Goal: Check status: Check status

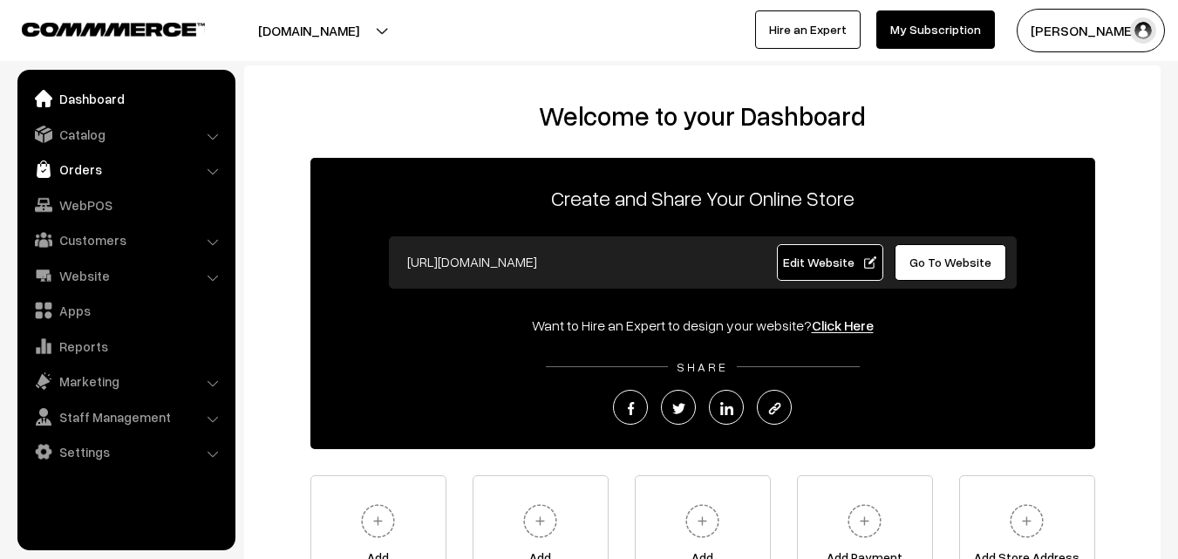
click at [77, 170] on link "Orders" at bounding box center [125, 168] width 207 height 31
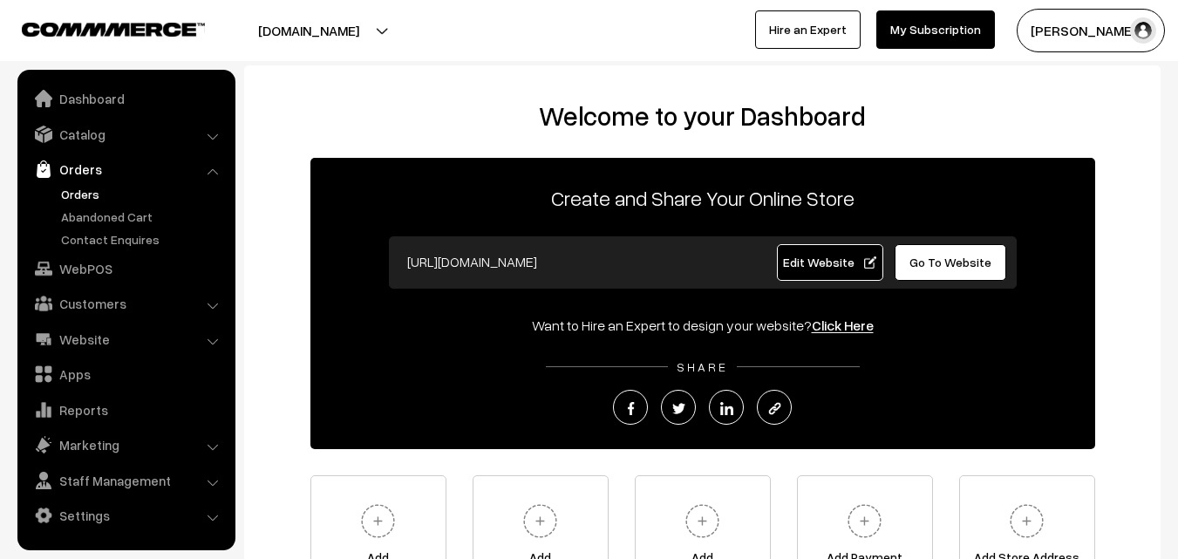
click at [76, 191] on link "Orders" at bounding box center [143, 194] width 173 height 18
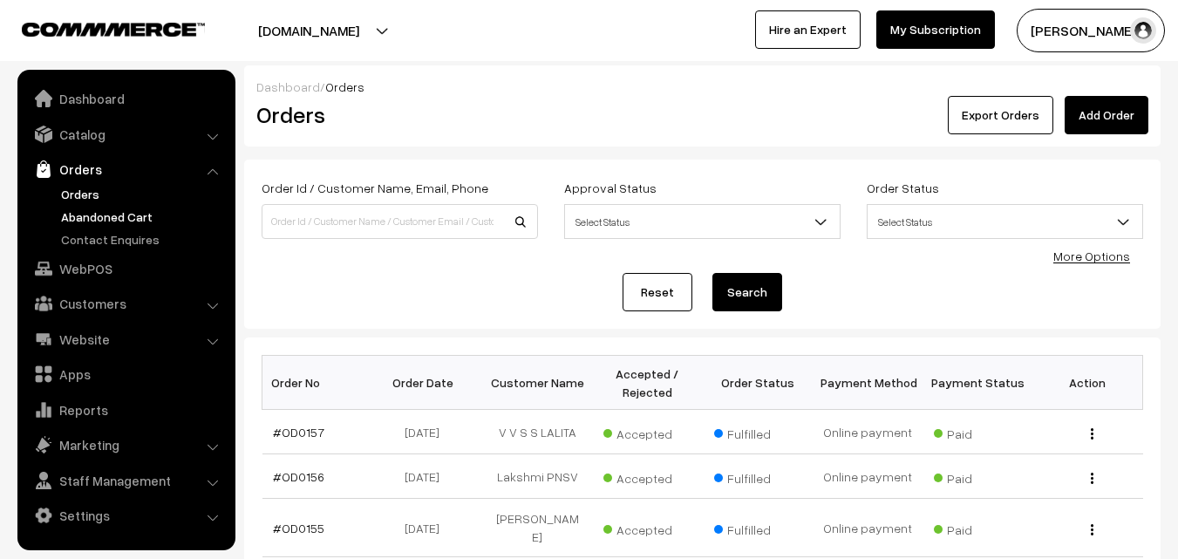
click at [82, 214] on link "Abandoned Cart" at bounding box center [143, 216] width 173 height 18
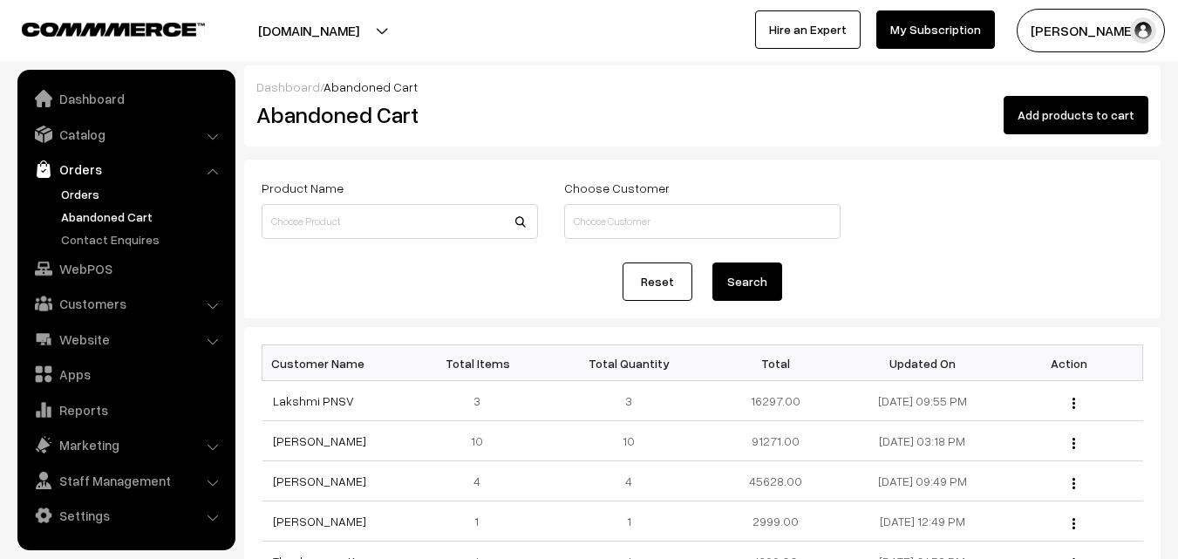
click at [82, 199] on link "Orders" at bounding box center [143, 194] width 173 height 18
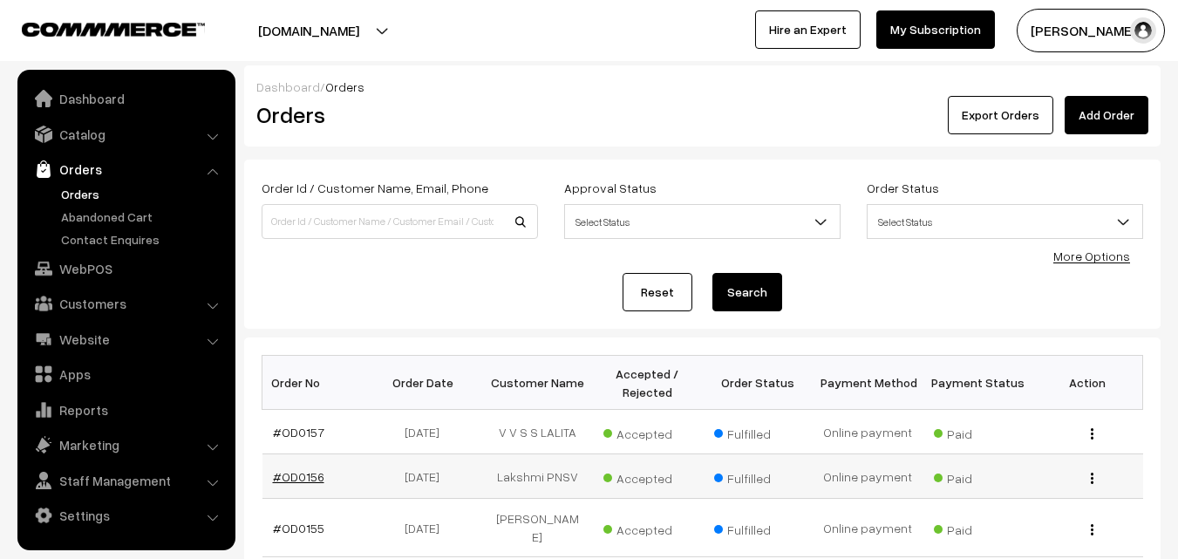
click at [295, 483] on link "#OD0156" at bounding box center [298, 476] width 51 height 15
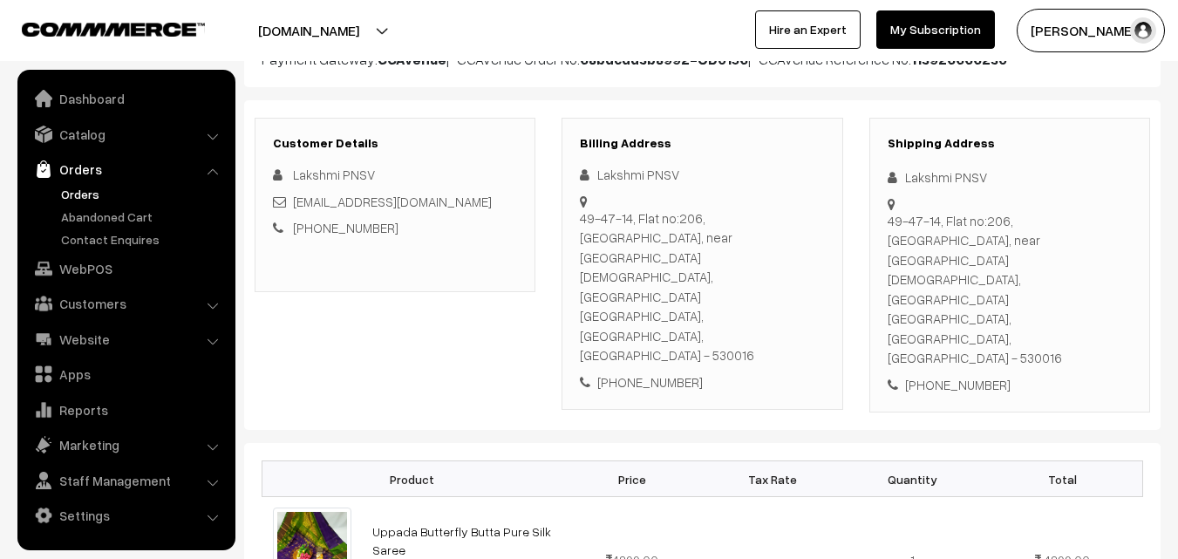
scroll to position [174, 0]
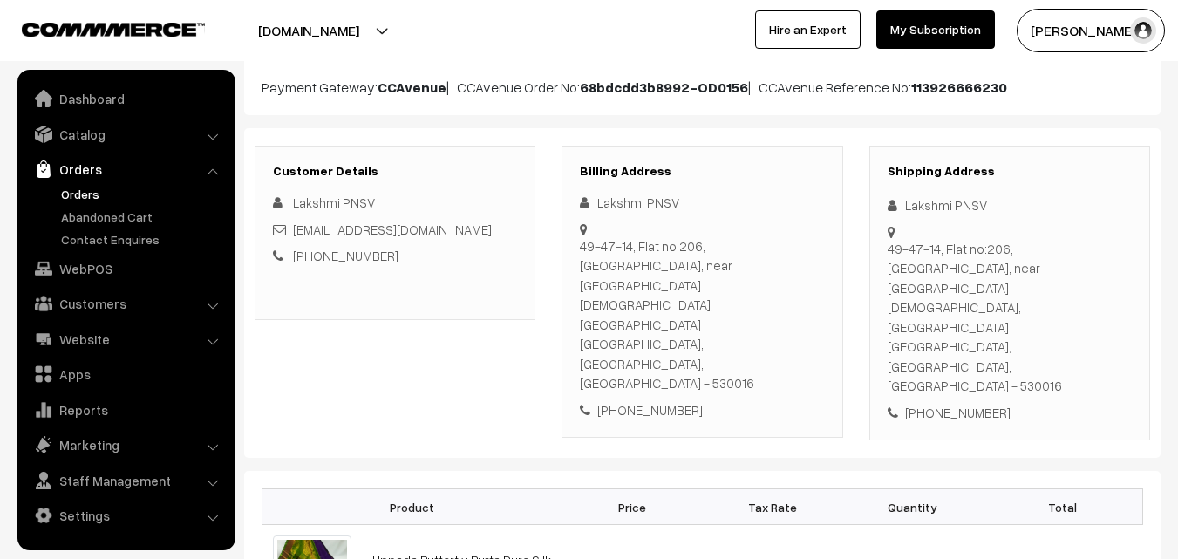
click at [78, 199] on link "Orders" at bounding box center [143, 194] width 173 height 18
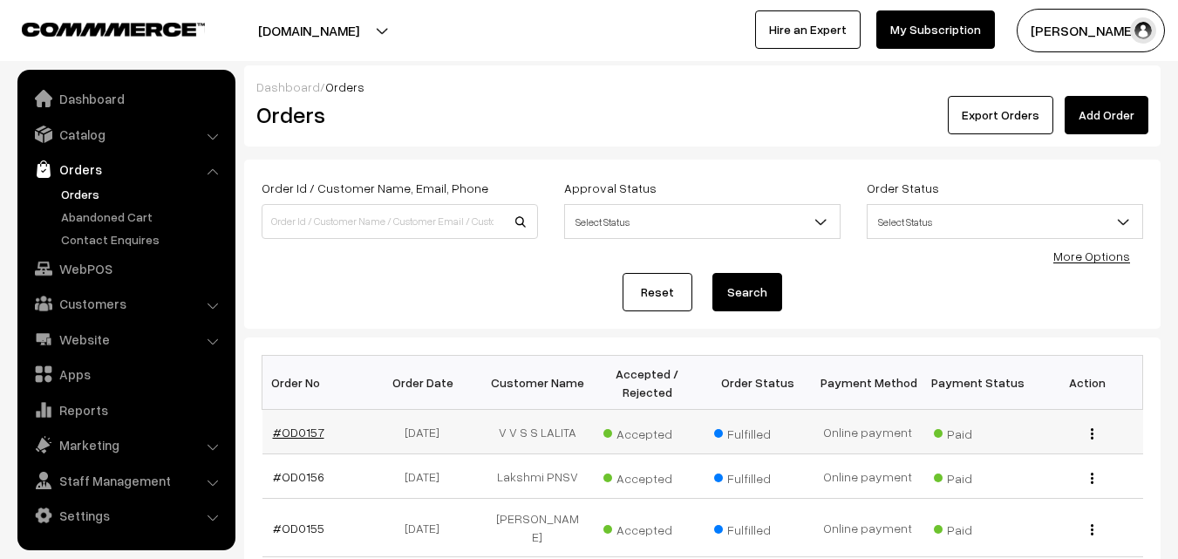
click at [291, 429] on link "#OD0157" at bounding box center [298, 431] width 51 height 15
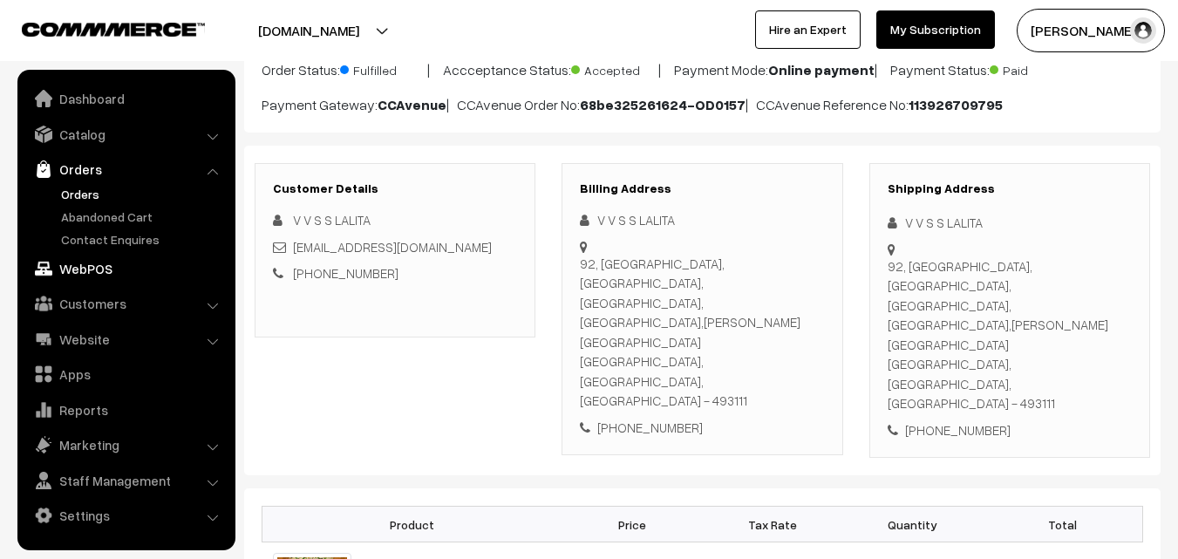
scroll to position [87, 0]
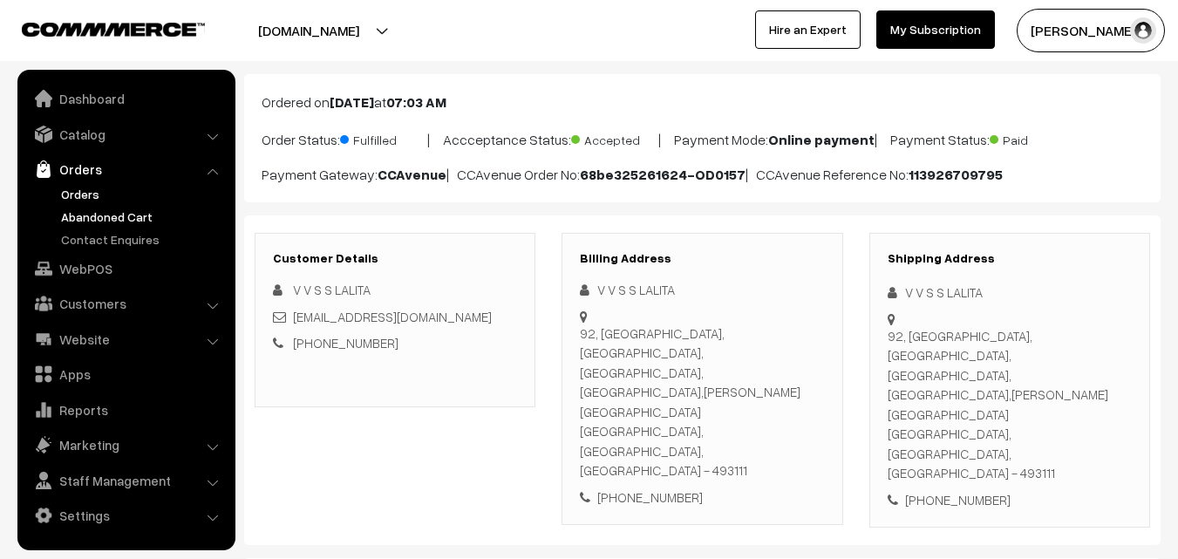
click at [89, 213] on link "Abandoned Cart" at bounding box center [143, 216] width 173 height 18
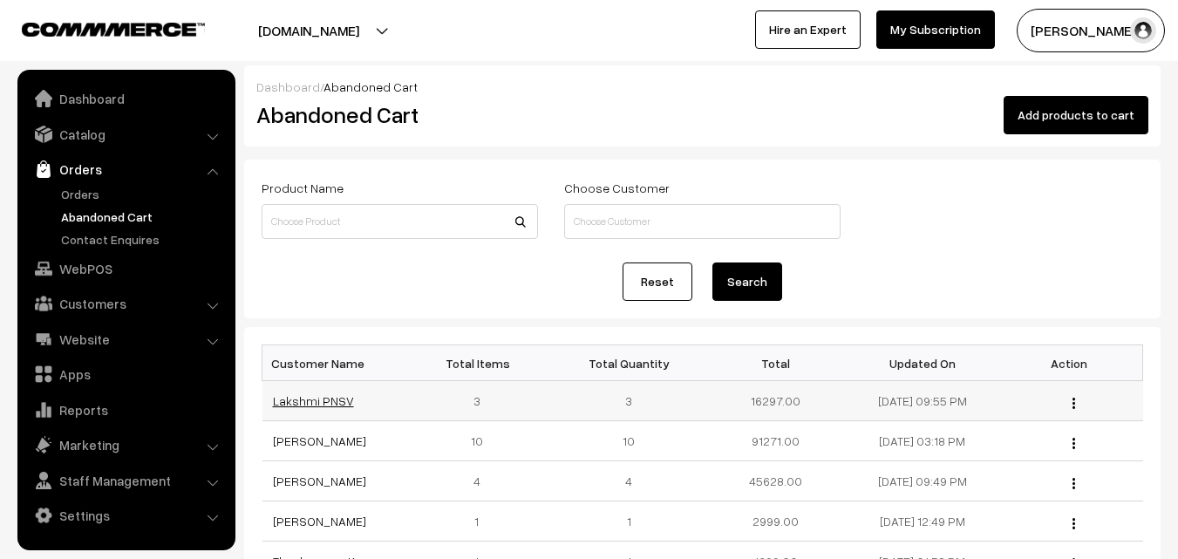
click at [288, 404] on link "Lakshmi PNSV" at bounding box center [313, 400] width 81 height 15
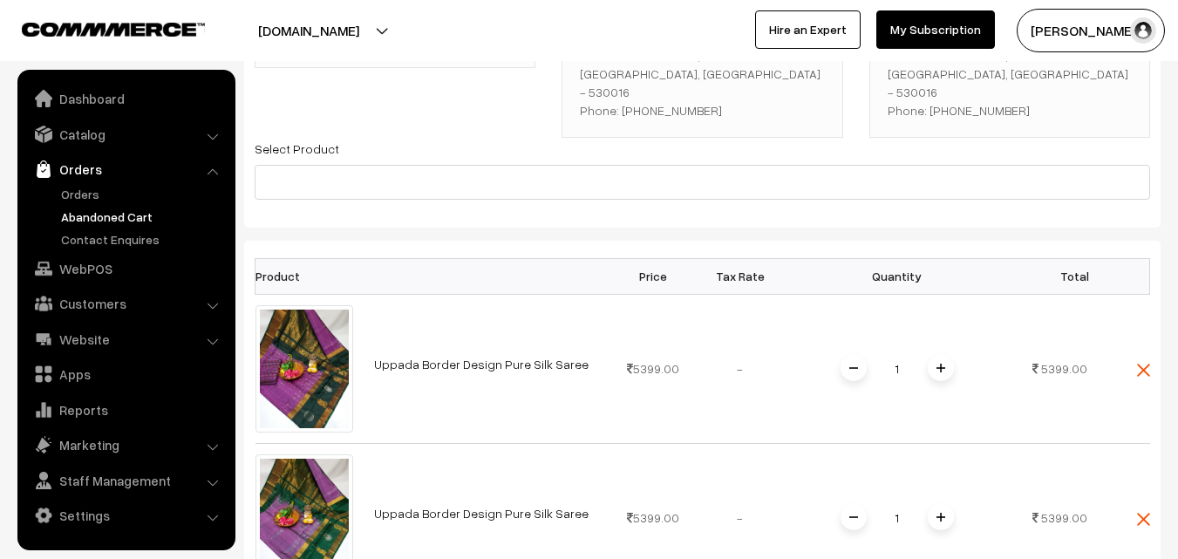
scroll to position [174, 0]
